Goal: Task Accomplishment & Management: Manage account settings

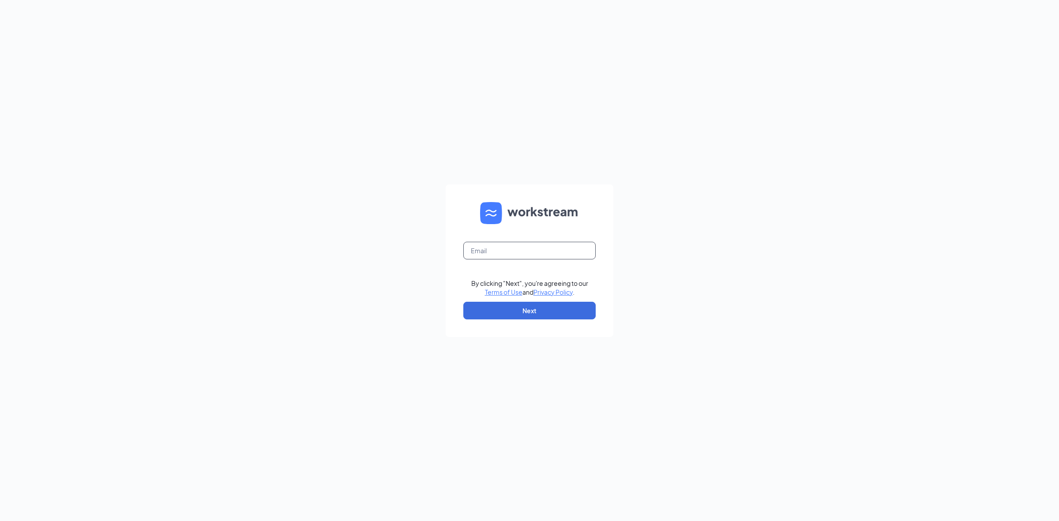
click at [505, 254] on input "text" at bounding box center [529, 251] width 132 height 18
type input "avery@cfaoceanside.com"
click at [486, 300] on form "avery@cfaoceanside.com By clicking "Next", you're agreeing to our Terms of Use …" at bounding box center [530, 261] width 168 height 153
click at [540, 322] on form "avery@cfaoceanside.com By clicking "Next", you're agreeing to our Terms of Use …" at bounding box center [530, 261] width 168 height 153
click at [541, 314] on button "Next" at bounding box center [529, 311] width 132 height 18
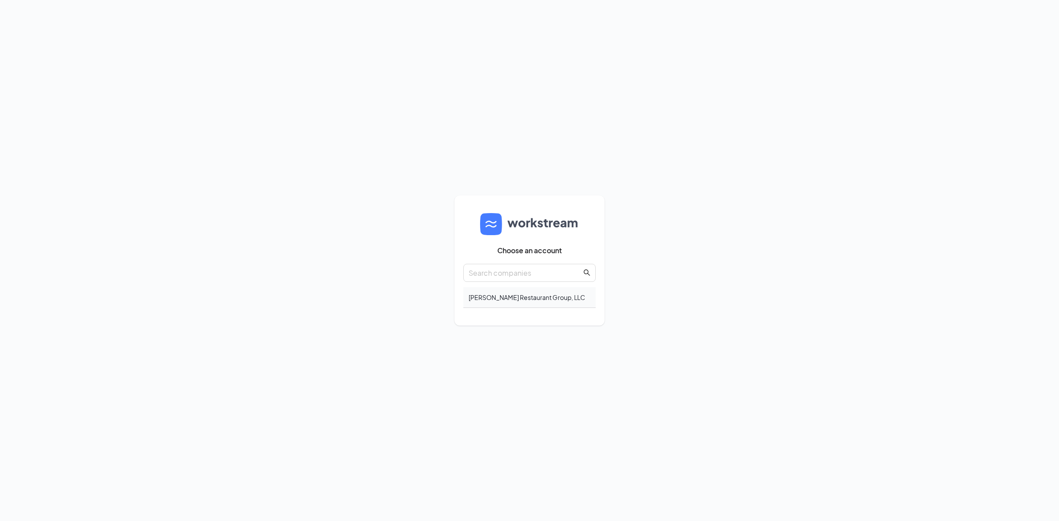
click at [542, 294] on div "Hoffman Restaurant Group, LLC" at bounding box center [529, 297] width 132 height 21
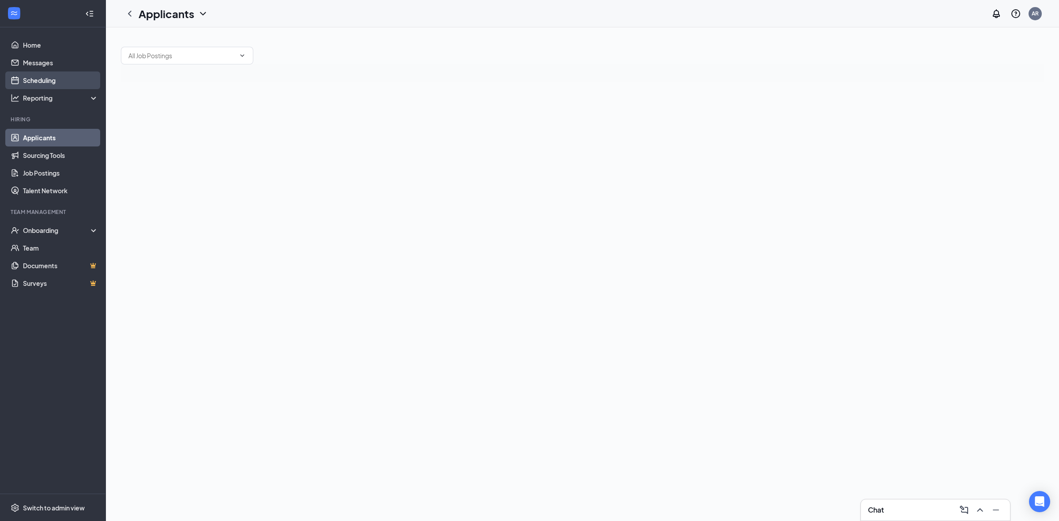
click at [49, 73] on link "Scheduling" at bounding box center [60, 81] width 75 height 18
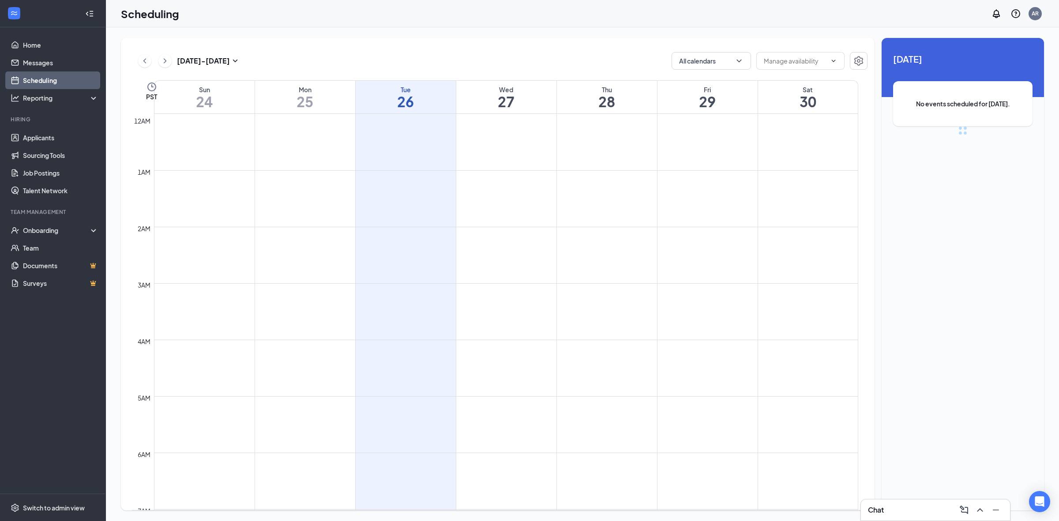
scroll to position [433, 0]
click at [166, 62] on icon "ChevronRight" at bounding box center [165, 60] width 3 height 5
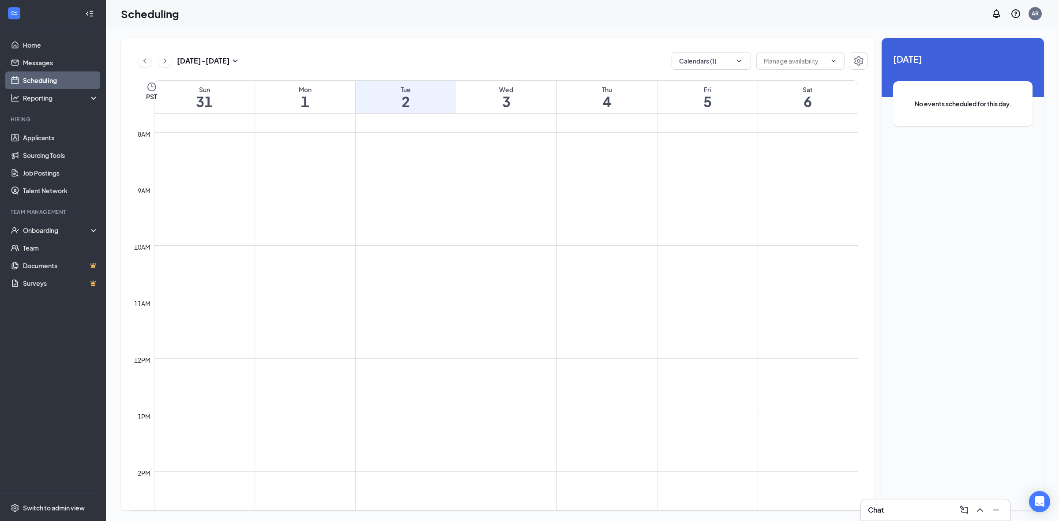
click at [490, 105] on h1 "3" at bounding box center [506, 101] width 100 height 15
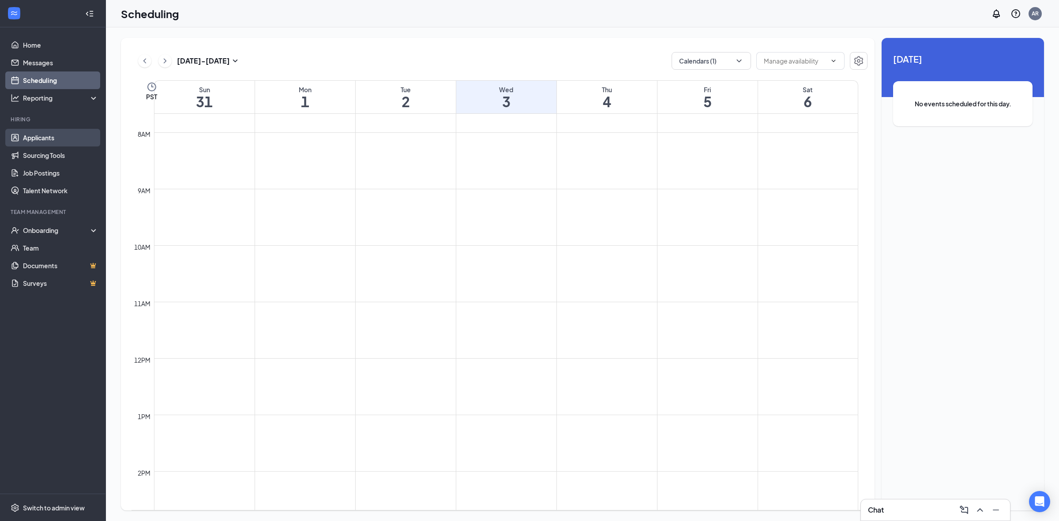
click at [57, 133] on link "Applicants" at bounding box center [60, 138] width 75 height 18
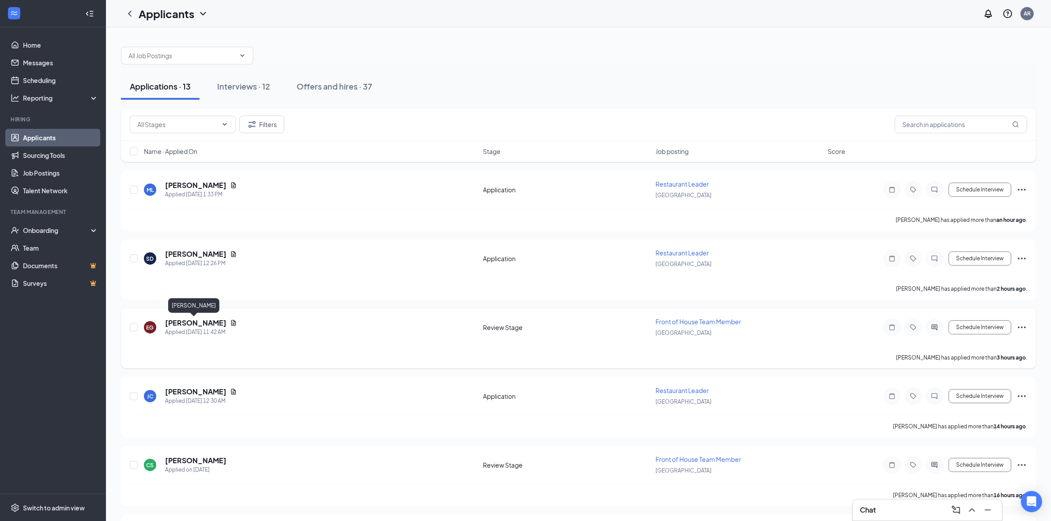
click at [203, 323] on h5 "[PERSON_NAME]" at bounding box center [195, 323] width 61 height 10
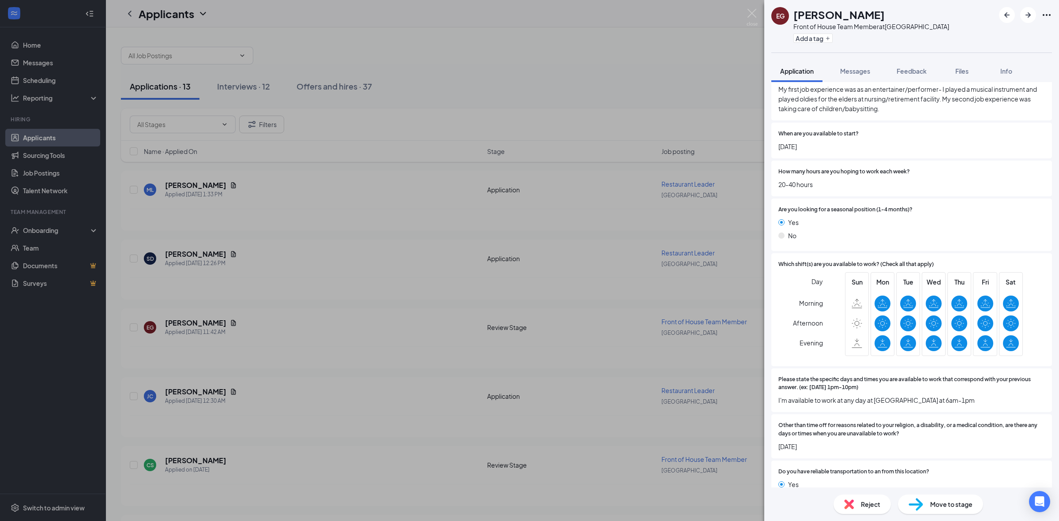
scroll to position [441, 0]
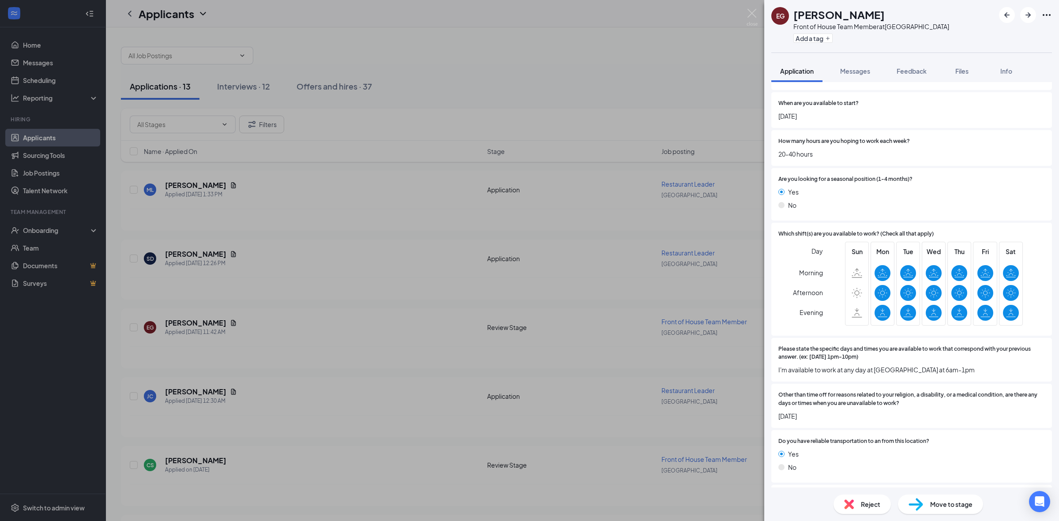
click at [861, 506] on div "Reject" at bounding box center [862, 504] width 57 height 19
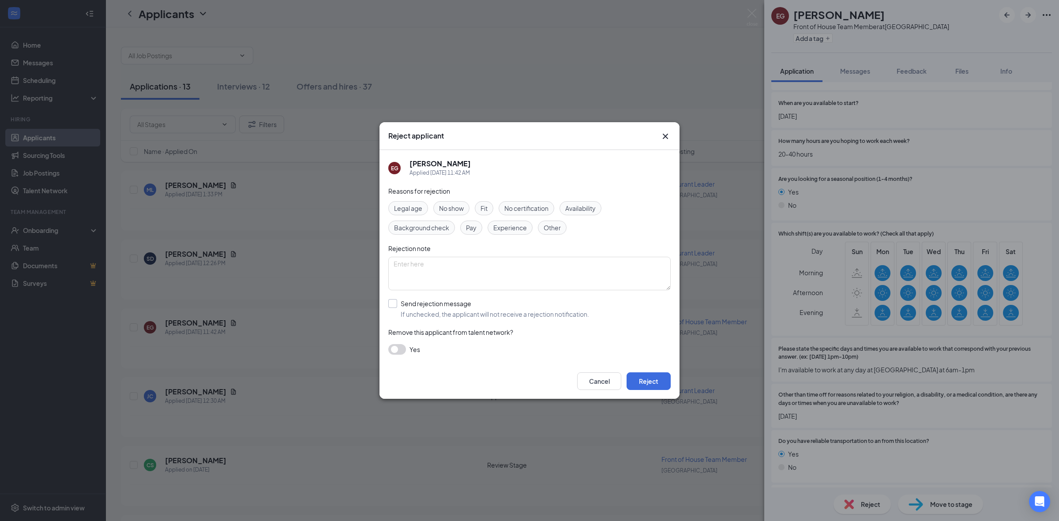
click at [409, 303] on input "Send rejection message If unchecked, the applicant will not receive a rejection…" at bounding box center [488, 308] width 201 height 19
checkbox input "true"
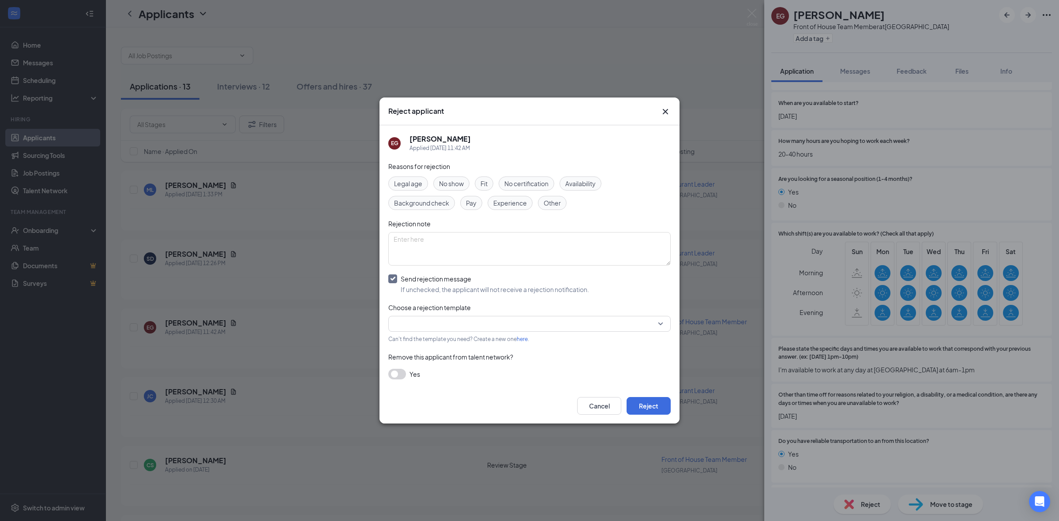
click at [424, 322] on input "search" at bounding box center [527, 324] width 266 height 15
click at [430, 299] on span "Seasonal" at bounding box center [530, 301] width 268 height 10
drag, startPoint x: 644, startPoint y: 407, endPoint x: 644, endPoint y: 398, distance: 8.4
click at [644, 407] on button "Reject" at bounding box center [649, 406] width 44 height 18
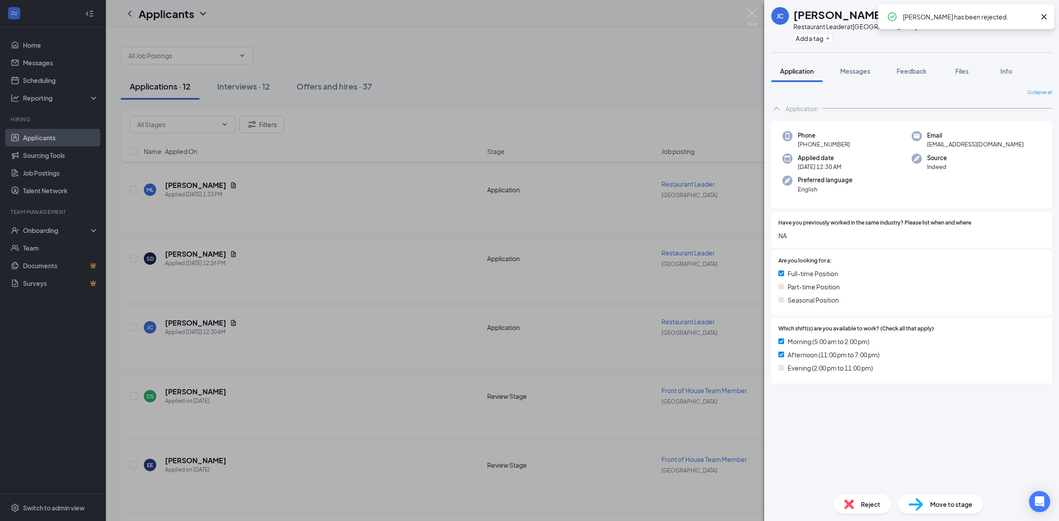
click at [359, 264] on div "[PERSON_NAME] Restaurant Leader at [GEOGRAPHIC_DATA] Add a tag Application Mess…" at bounding box center [529, 260] width 1059 height 521
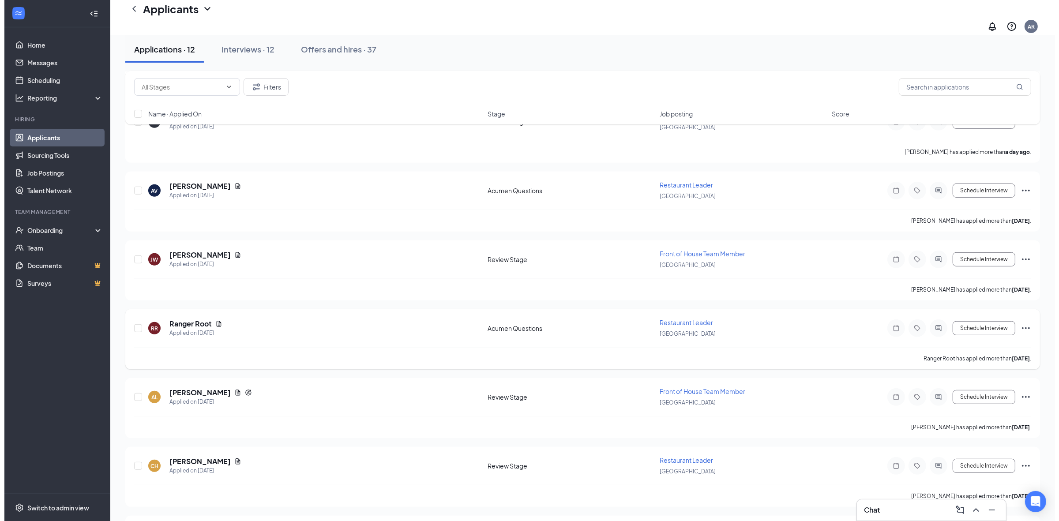
scroll to position [420, 0]
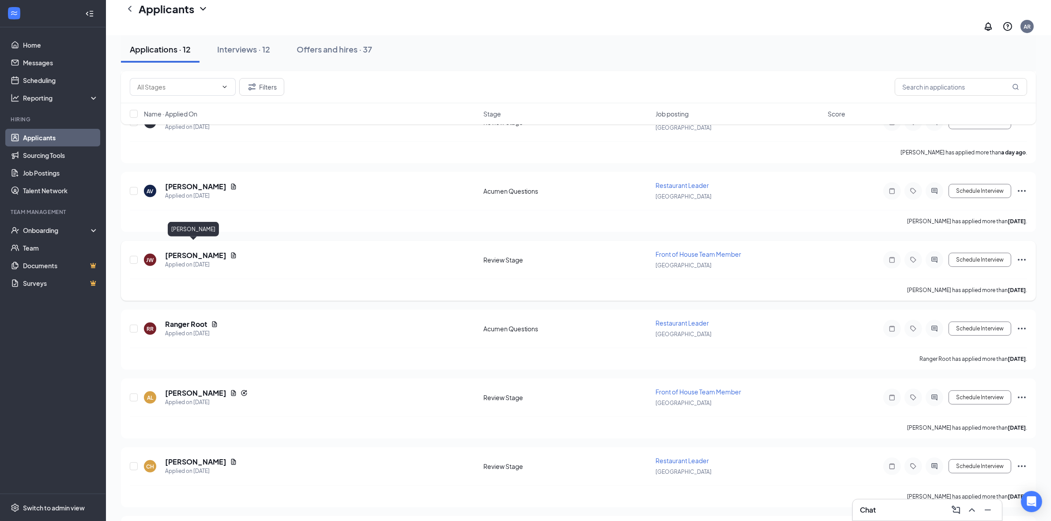
click at [209, 251] on h5 "[PERSON_NAME]" at bounding box center [195, 256] width 61 height 10
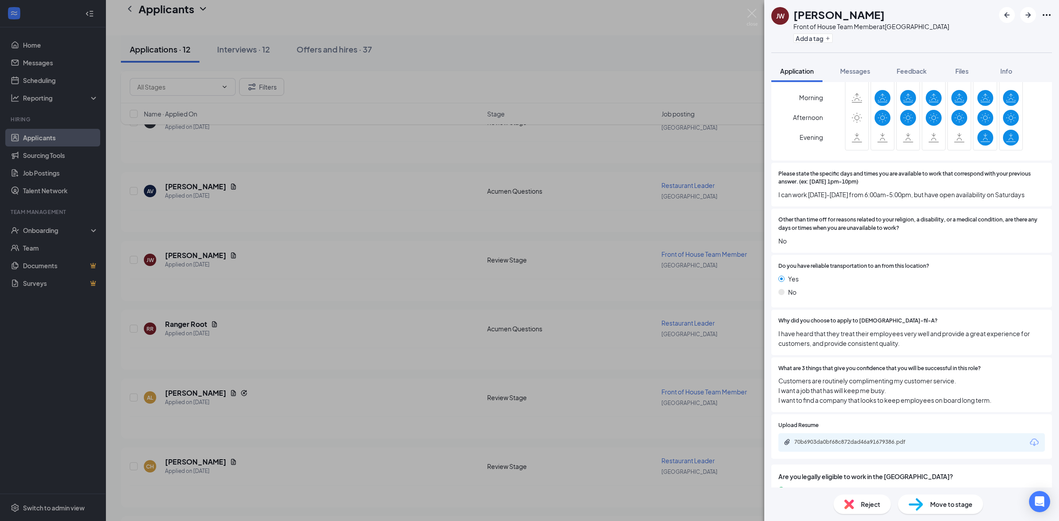
scroll to position [631, 0]
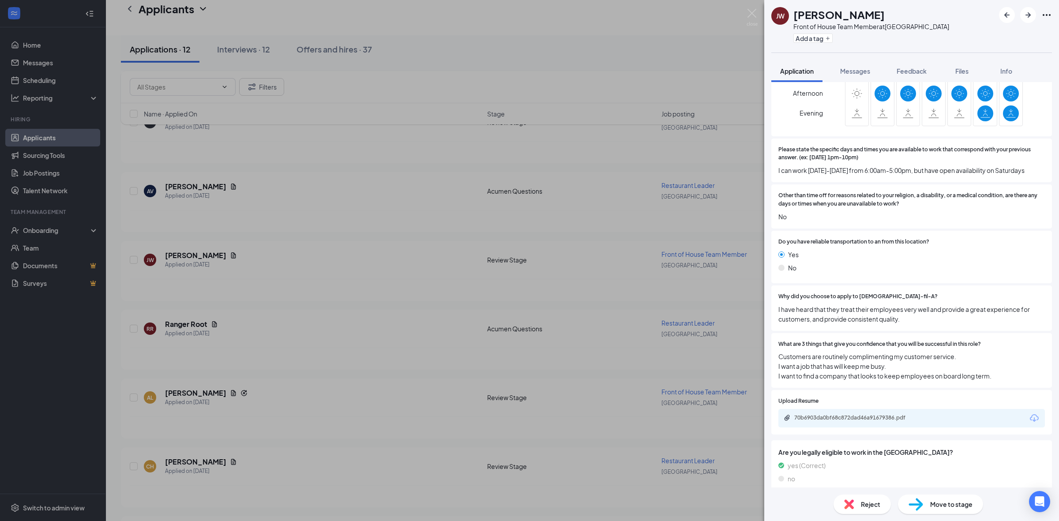
click at [945, 509] on span "Move to stage" at bounding box center [952, 505] width 42 height 10
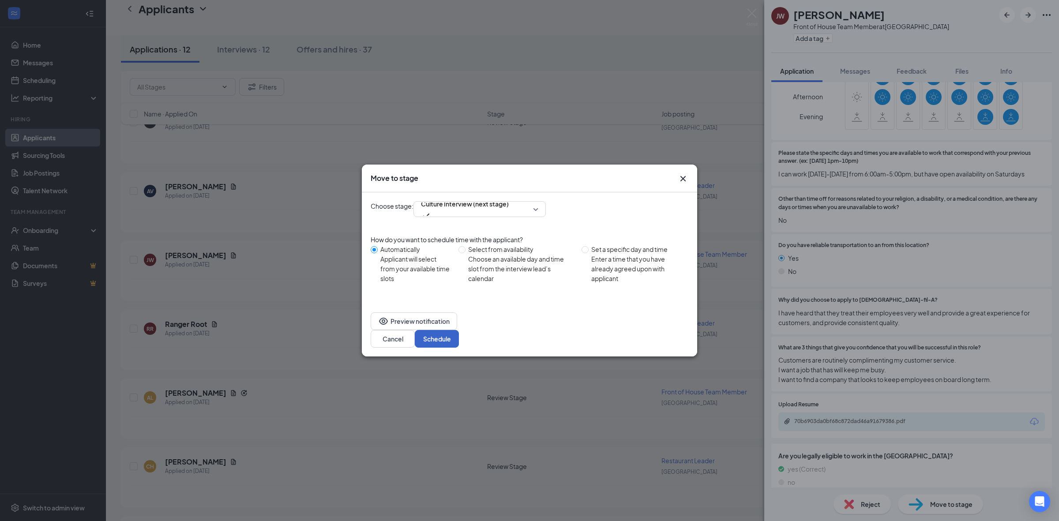
click at [459, 330] on button "Schedule" at bounding box center [437, 339] width 44 height 18
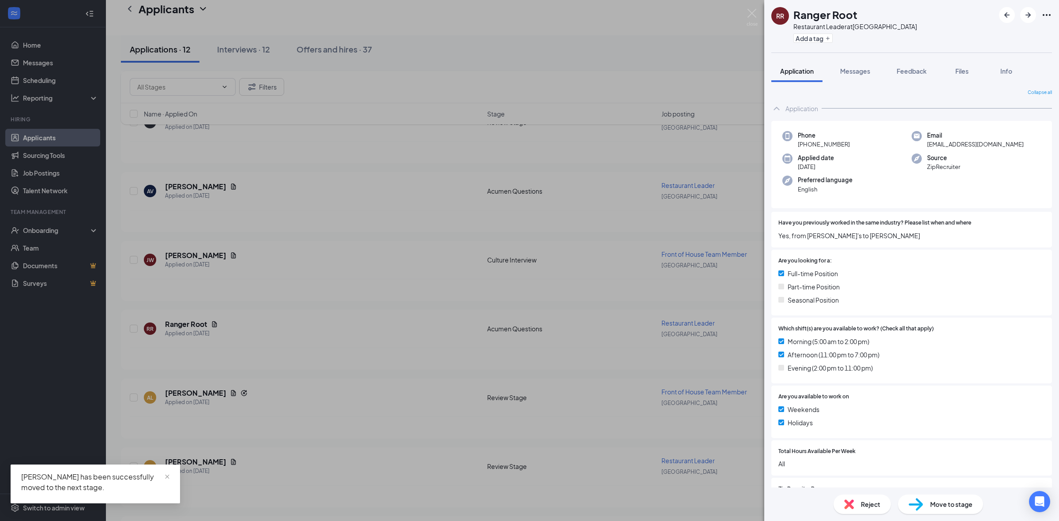
click at [366, 295] on div "RR Ranger Root Restaurant Leader at [GEOGRAPHIC_DATA] Add a tag Application Mes…" at bounding box center [529, 260] width 1059 height 521
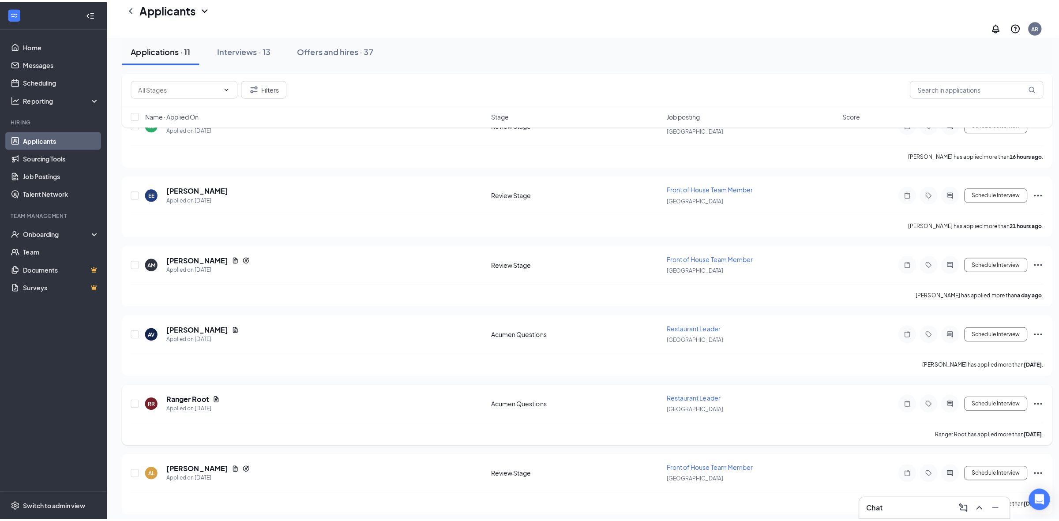
scroll to position [249, 0]
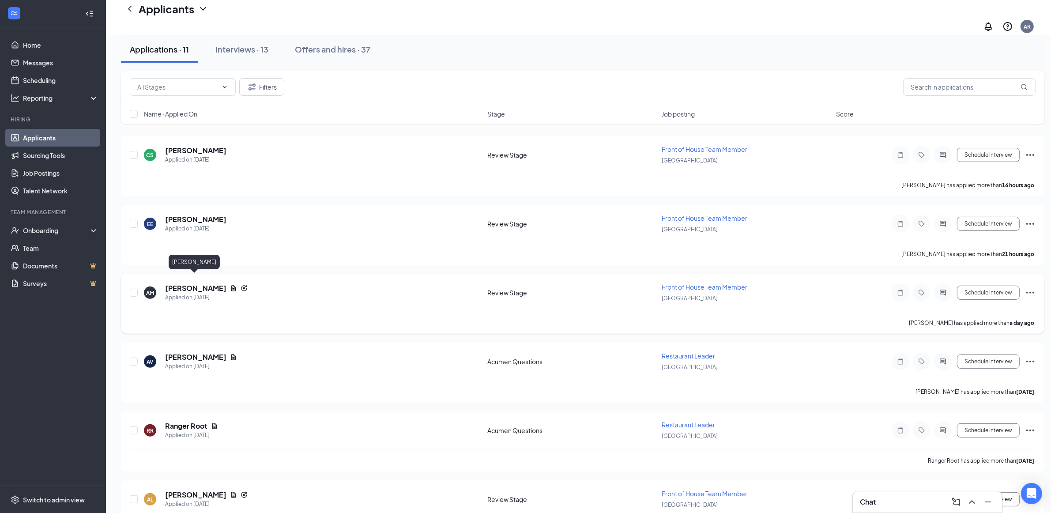
click at [213, 283] on h5 "[PERSON_NAME]" at bounding box center [195, 288] width 61 height 10
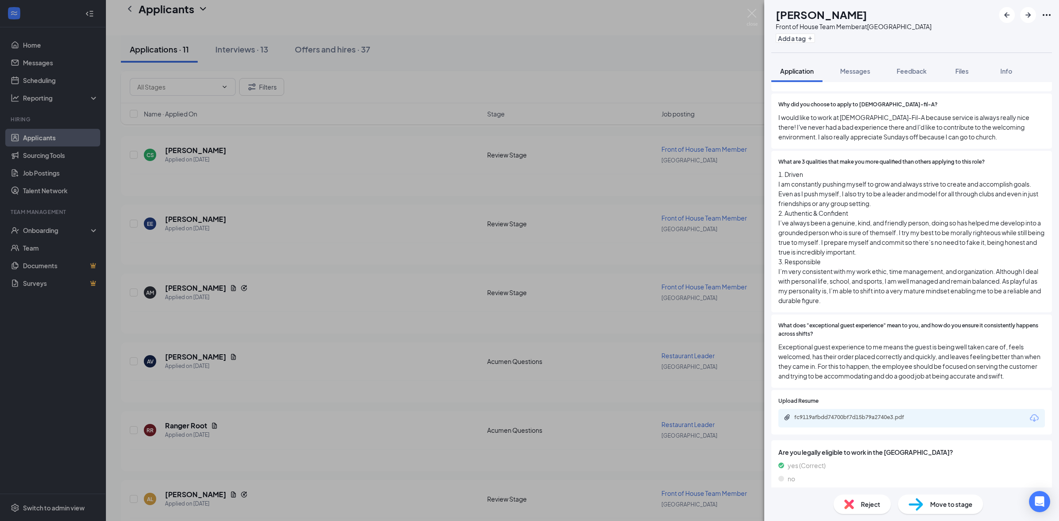
scroll to position [897, 0]
click at [886, 411] on div "fc9119afbdd74700bf7d15b79a2740e3.pdf" at bounding box center [857, 414] width 124 height 7
click at [864, 508] on span "Reject" at bounding box center [870, 505] width 19 height 10
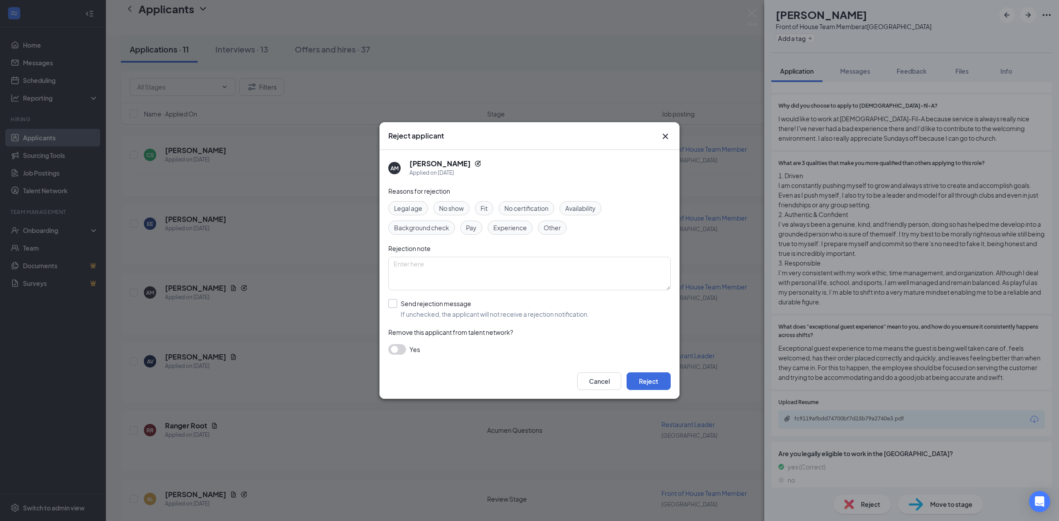
click at [433, 308] on input "Send rejection message If unchecked, the applicant will not receive a rejection…" at bounding box center [488, 308] width 201 height 19
checkbox input "true"
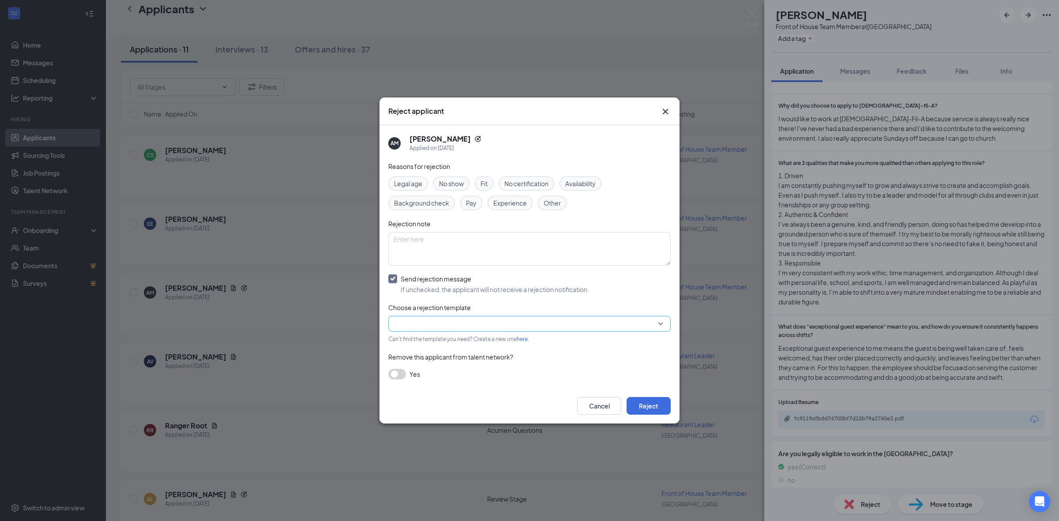
click at [445, 325] on input "search" at bounding box center [527, 324] width 266 height 15
click at [458, 234] on span "Main Rejection Template" at bounding box center [429, 229] width 71 height 10
click at [457, 323] on span "Main Rejection Template" at bounding box center [432, 318] width 72 height 13
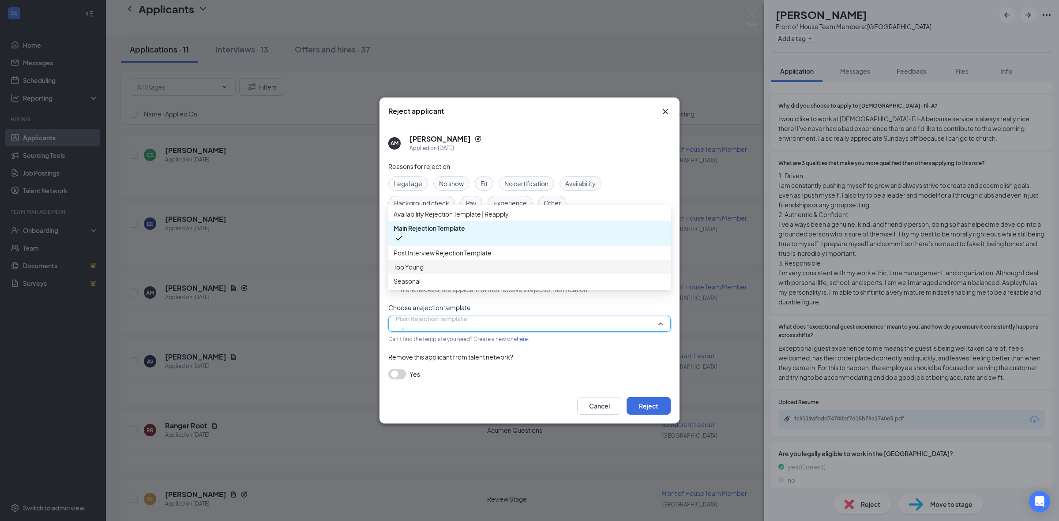
click at [480, 272] on span "Too Young" at bounding box center [530, 267] width 272 height 10
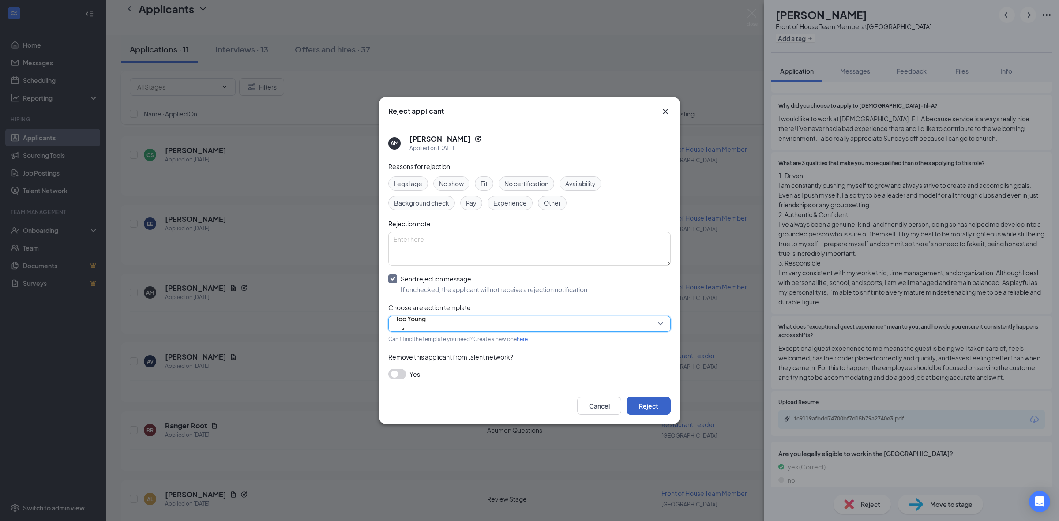
click at [638, 404] on button "Reject" at bounding box center [649, 406] width 44 height 18
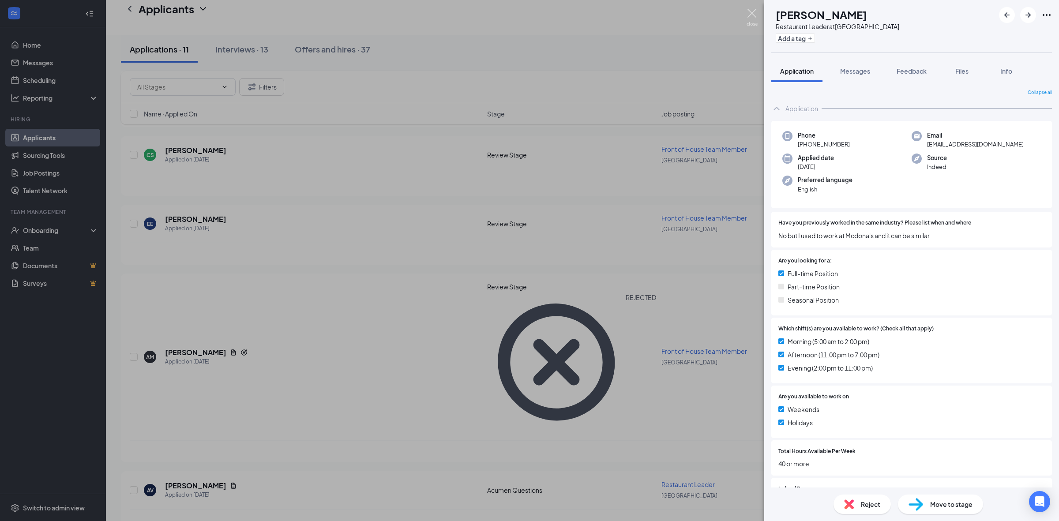
click at [752, 15] on img at bounding box center [752, 17] width 11 height 17
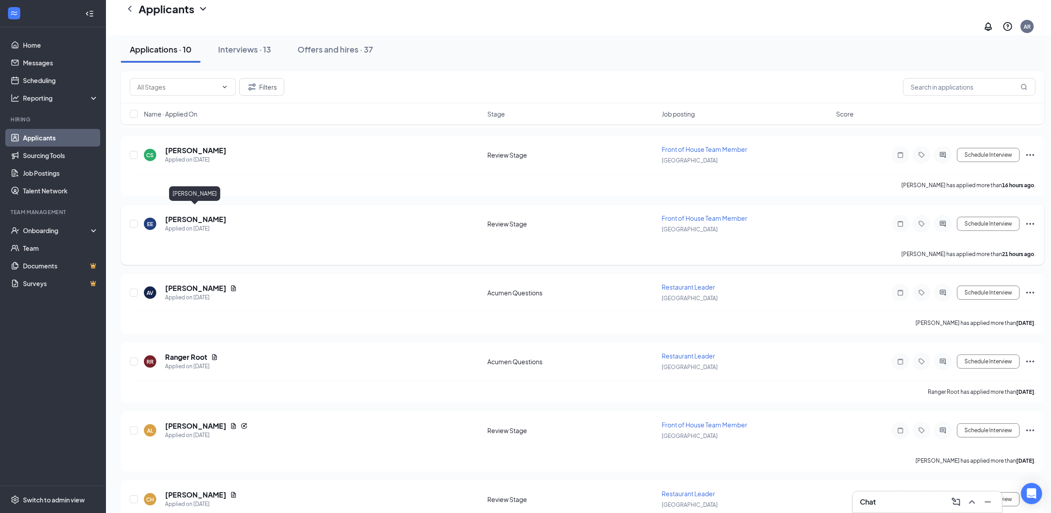
click at [183, 215] on h5 "[PERSON_NAME]" at bounding box center [195, 220] width 61 height 10
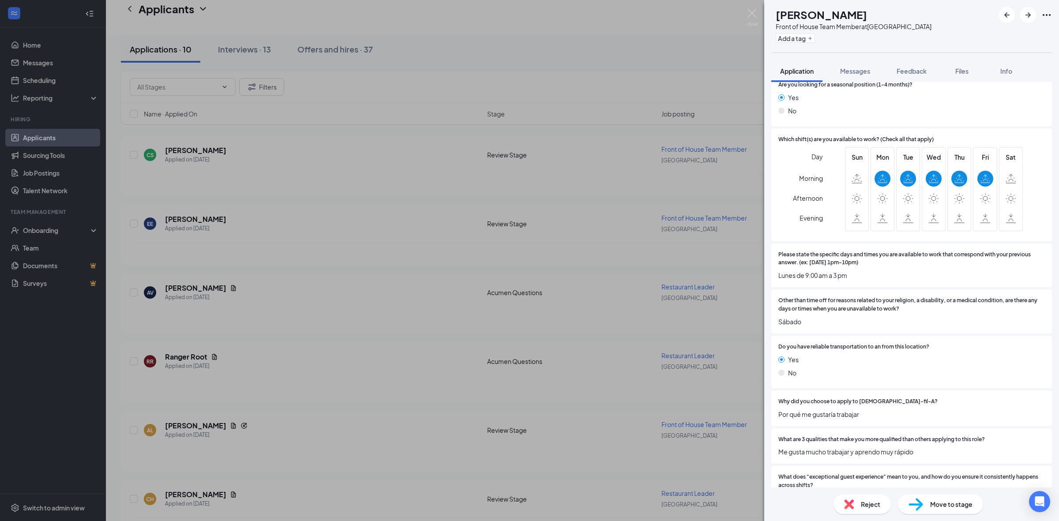
scroll to position [581, 0]
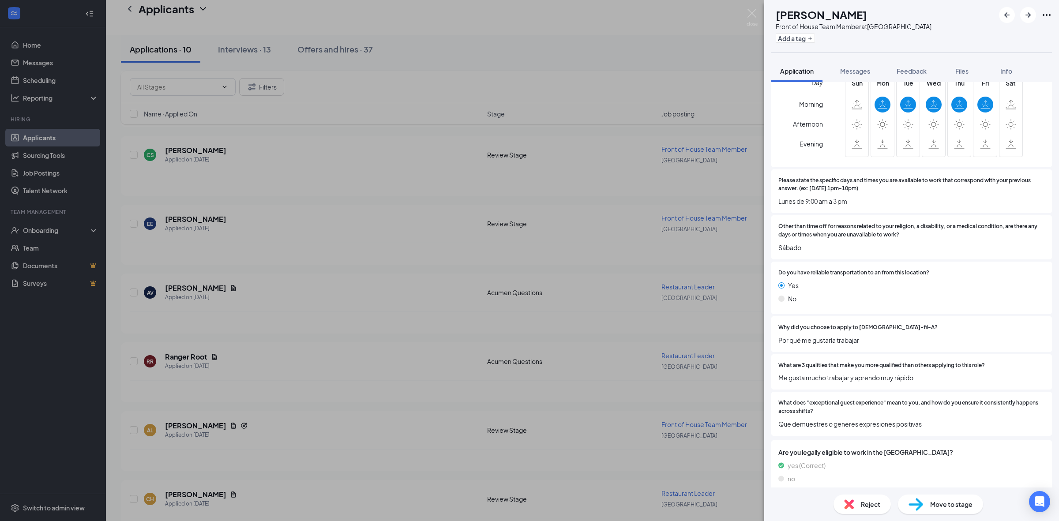
click at [877, 501] on span "Reject" at bounding box center [870, 505] width 19 height 10
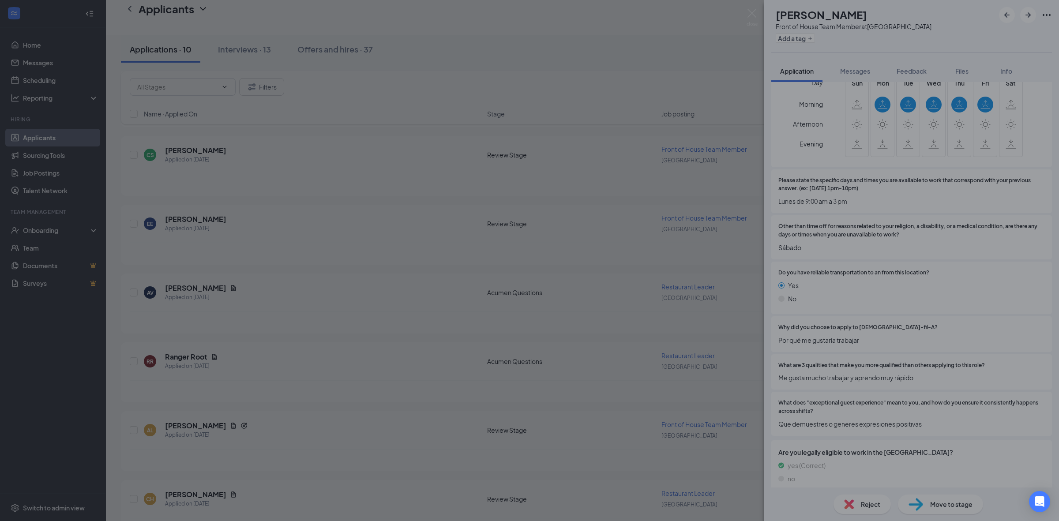
scroll to position [577, 0]
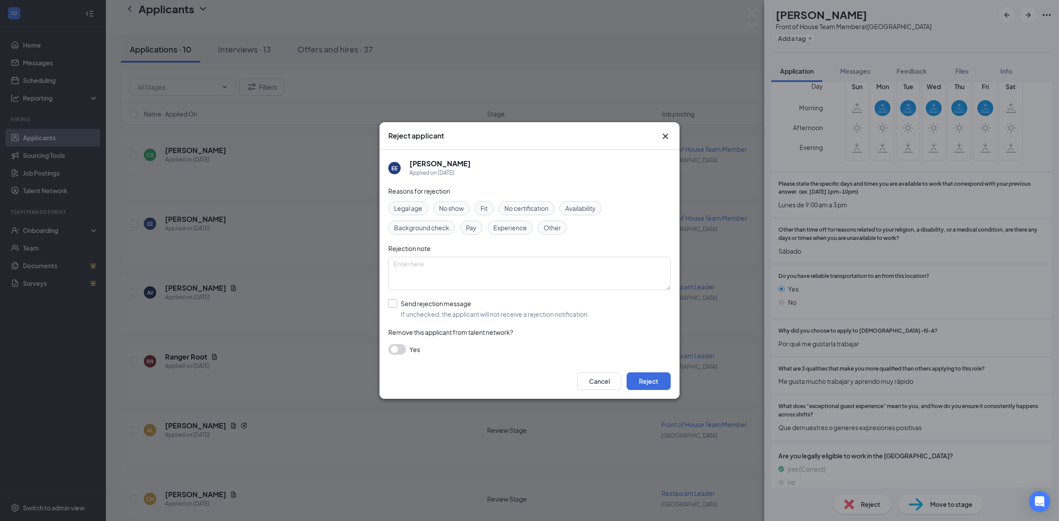
click at [463, 313] on input "Send rejection message If unchecked, the applicant will not receive a rejection…" at bounding box center [488, 308] width 201 height 19
checkbox input "true"
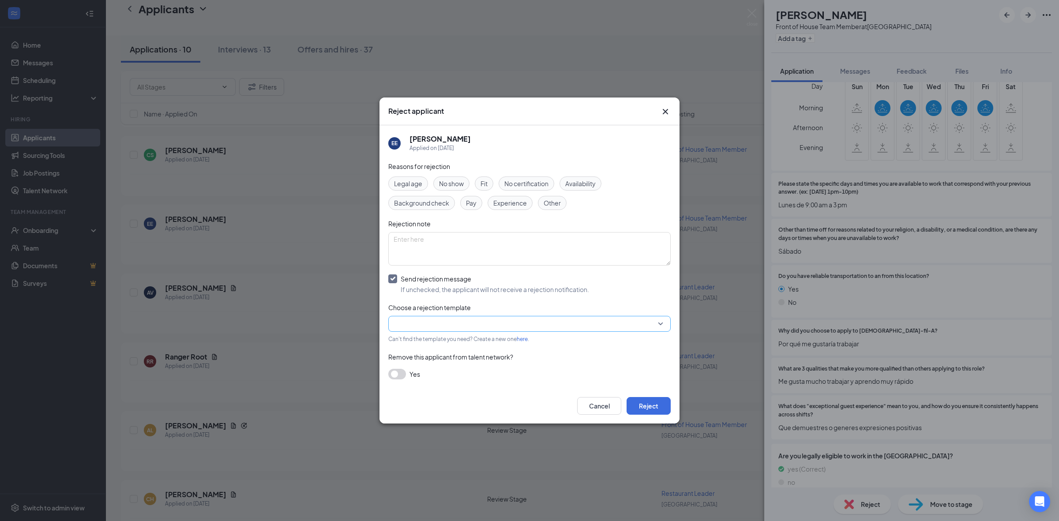
drag, startPoint x: 460, startPoint y: 316, endPoint x: 456, endPoint y: 317, distance: 4.9
click at [456, 316] on div "Reasons for rejection Legal age No show Fit No certification Availability Backg…" at bounding box center [529, 275] width 283 height 227
click at [454, 317] on input "search" at bounding box center [527, 324] width 266 height 15
click at [470, 234] on span "Main Rejection Template" at bounding box center [530, 229] width 272 height 10
click at [650, 405] on button "Reject" at bounding box center [649, 406] width 44 height 18
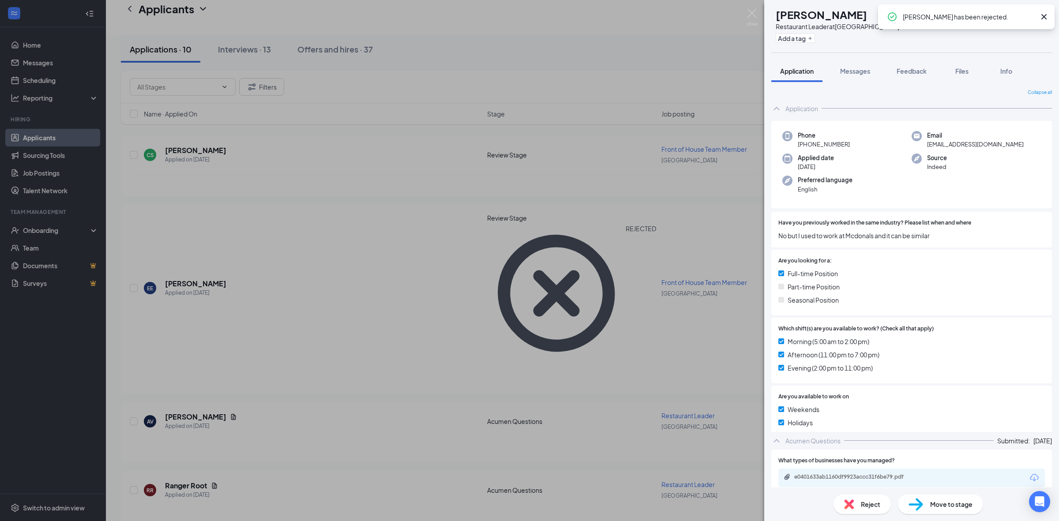
click at [293, 237] on div "AV [PERSON_NAME] Restaurant Leader at [GEOGRAPHIC_DATA] Add a tag Application M…" at bounding box center [529, 260] width 1059 height 521
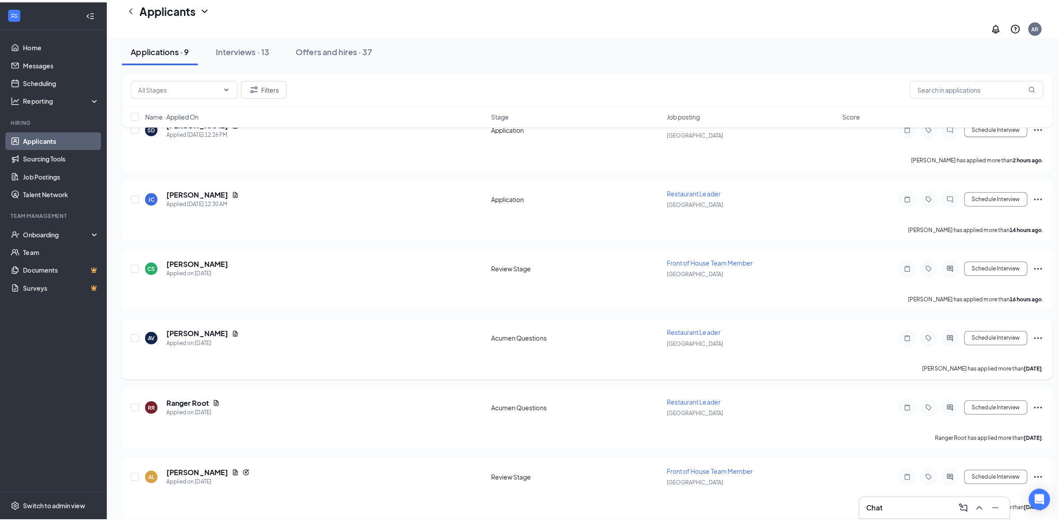
scroll to position [139, 0]
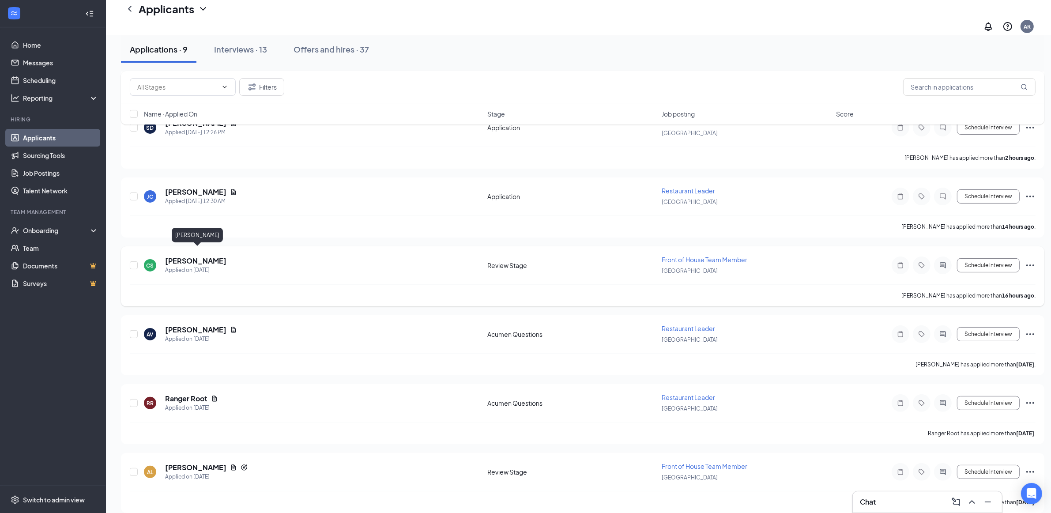
click at [213, 256] on h5 "[PERSON_NAME]" at bounding box center [195, 261] width 61 height 10
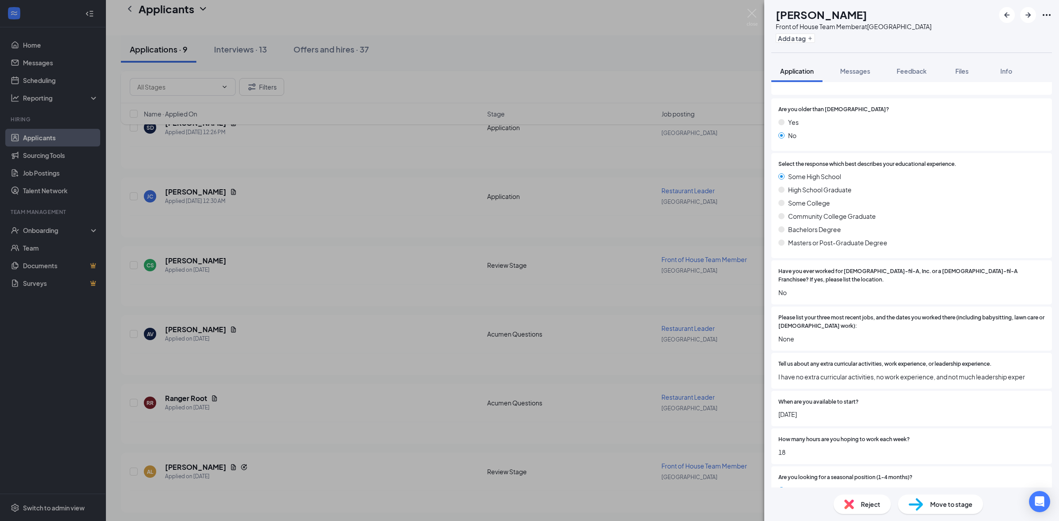
scroll to position [12, 0]
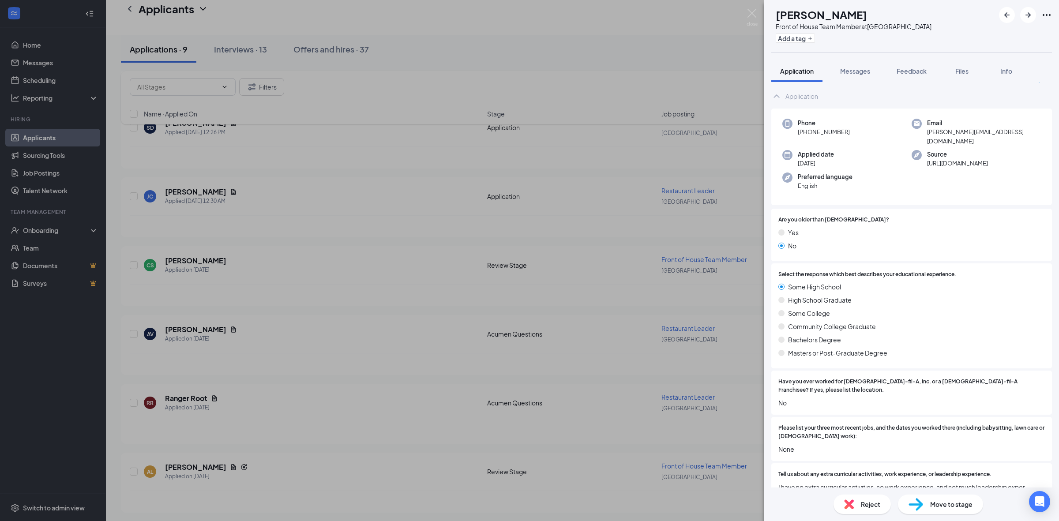
click at [855, 499] on div "Reject" at bounding box center [862, 504] width 57 height 19
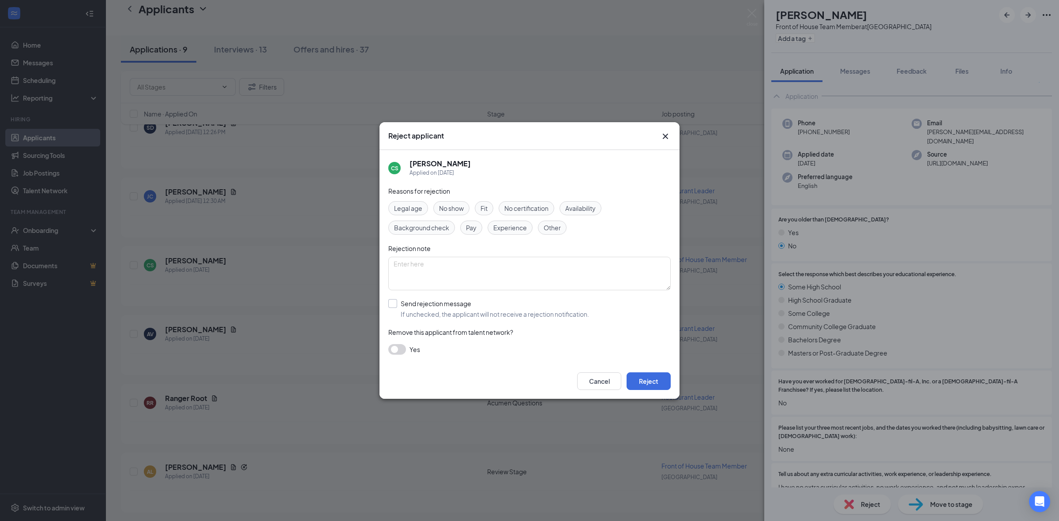
click at [418, 310] on input "Send rejection message If unchecked, the applicant will not receive a rejection…" at bounding box center [488, 308] width 201 height 19
checkbox input "true"
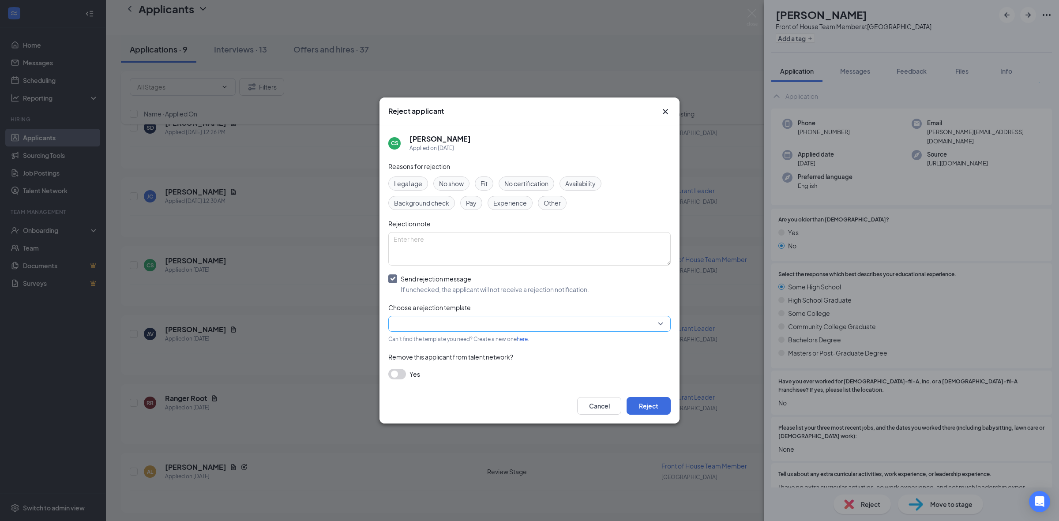
click at [517, 321] on input "search" at bounding box center [527, 324] width 266 height 15
click at [433, 234] on span "Main Rejection Template" at bounding box center [429, 229] width 71 height 10
click at [467, 325] on span "Main Rejection Template" at bounding box center [432, 324] width 72 height 24
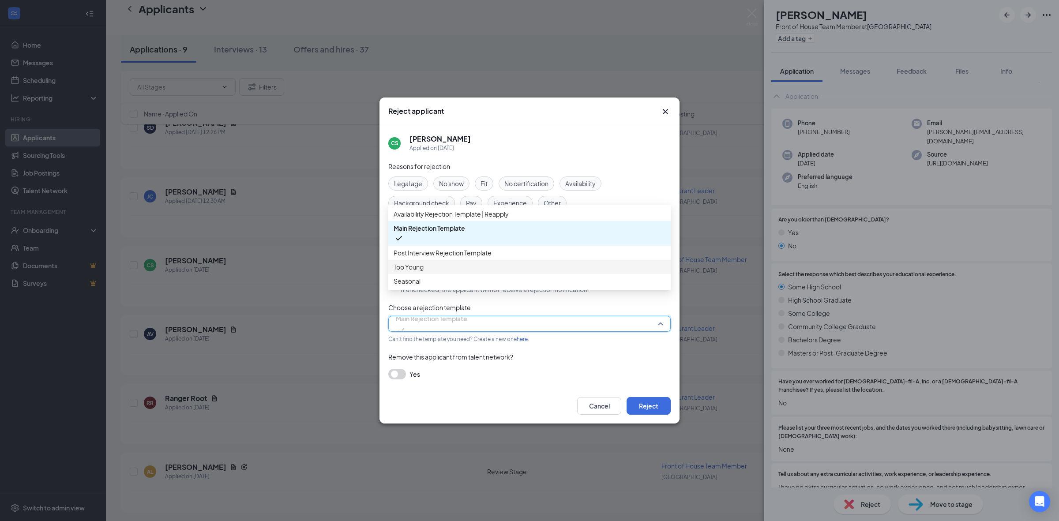
click at [479, 272] on span "Too Young" at bounding box center [530, 267] width 272 height 10
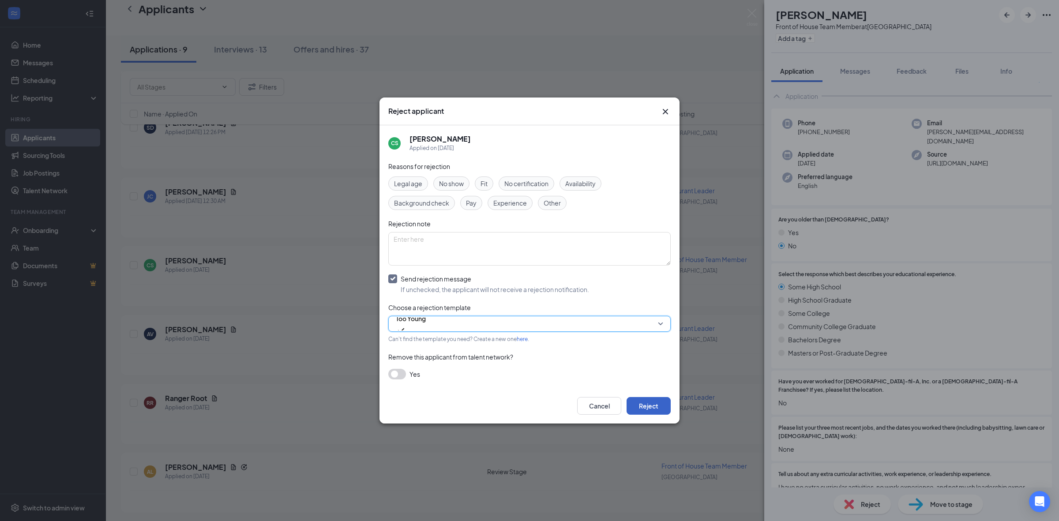
click at [656, 397] on button "Reject" at bounding box center [649, 406] width 44 height 18
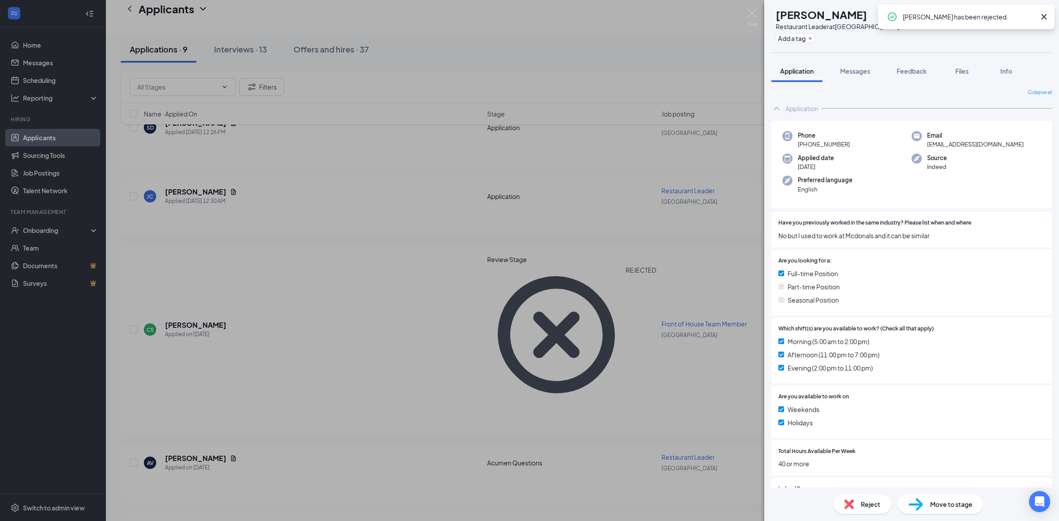
click at [425, 261] on div "AV [PERSON_NAME] Restaurant Leader at [GEOGRAPHIC_DATA] Add a tag Application M…" at bounding box center [529, 260] width 1059 height 521
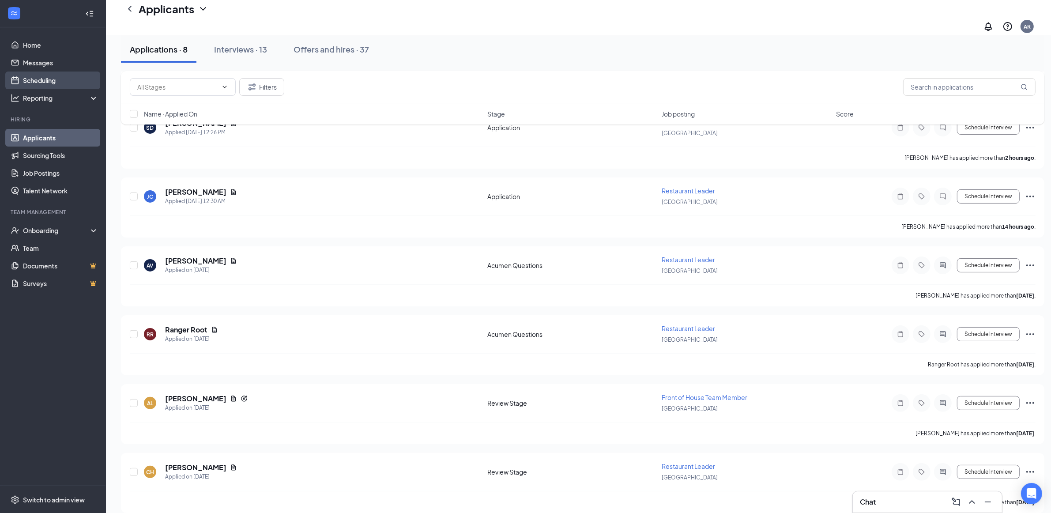
click at [23, 80] on link "Scheduling" at bounding box center [60, 81] width 75 height 18
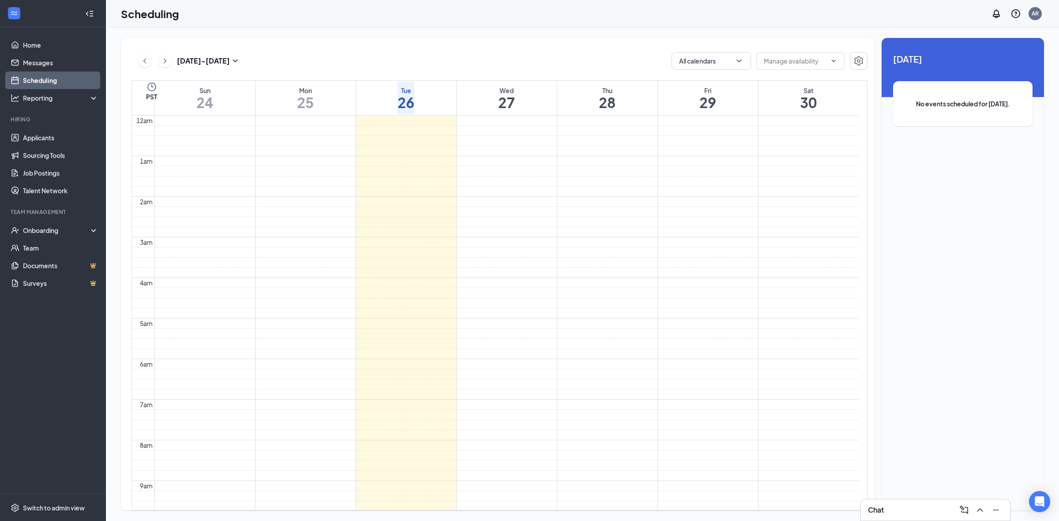
scroll to position [433, 0]
